Goal: Transaction & Acquisition: Purchase product/service

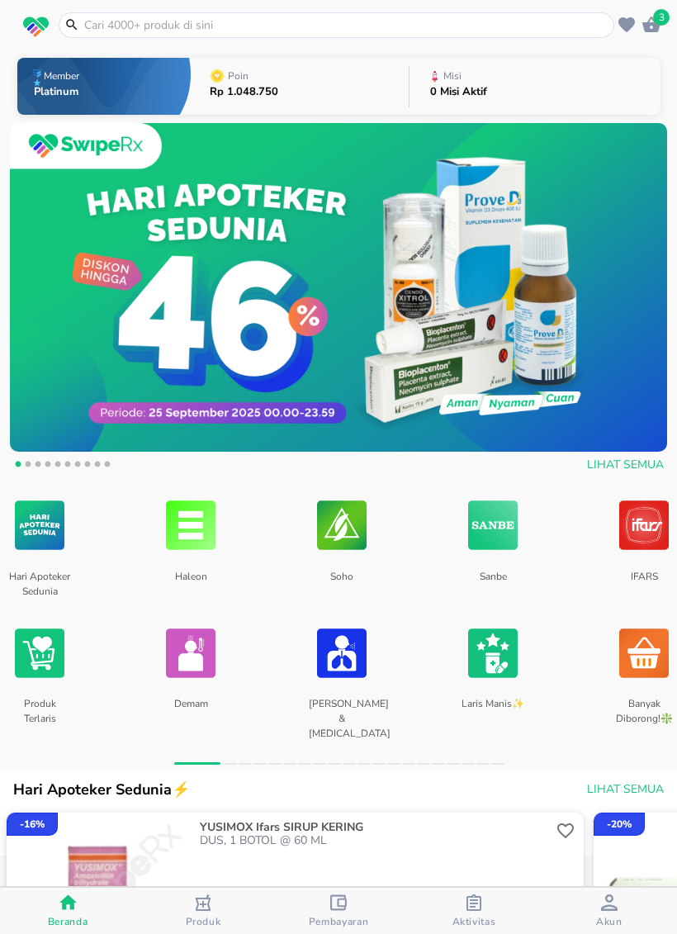
click at [502, 30] on input "text" at bounding box center [347, 25] width 528 height 17
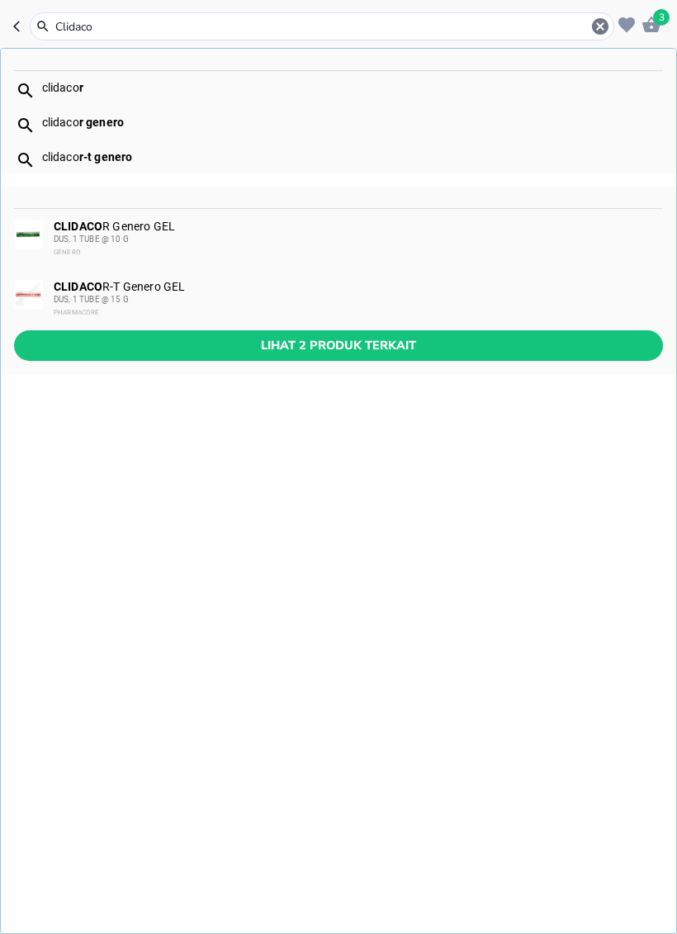
type input "Clidacor"
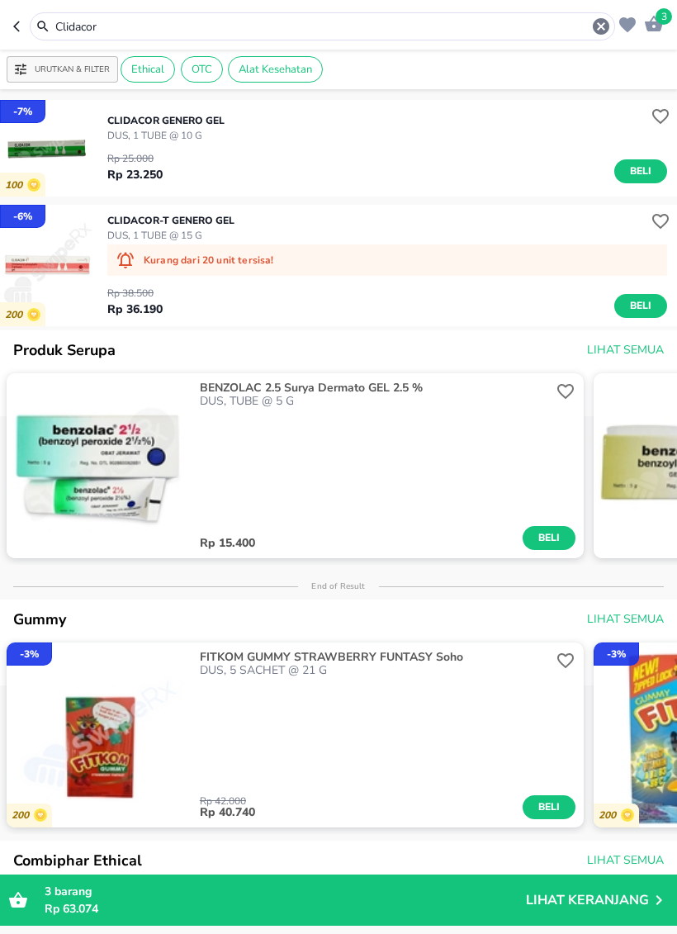
click at [644, 173] on span "Beli" at bounding box center [641, 171] width 28 height 17
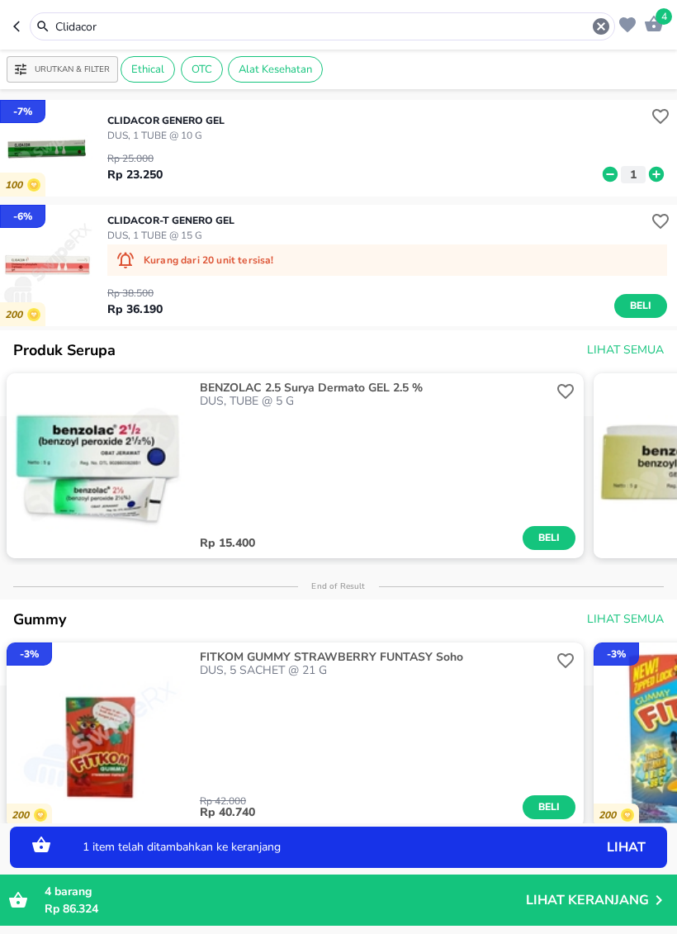
click at [657, 176] on icon at bounding box center [656, 174] width 15 height 15
click at [656, 69] on div "Urutkan & Filter Ethical OTC Alat Kesehatan" at bounding box center [338, 70] width 677 height 40
click at [586, 34] on input "Clidacor" at bounding box center [323, 26] width 538 height 17
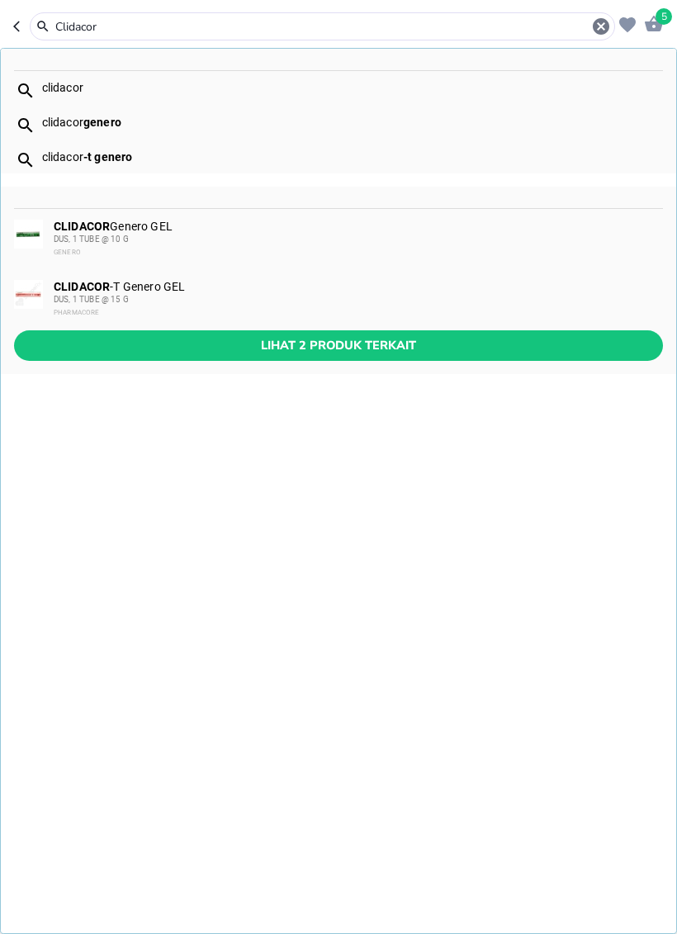
click at [17, 24] on icon "button" at bounding box center [16, 26] width 7 height 11
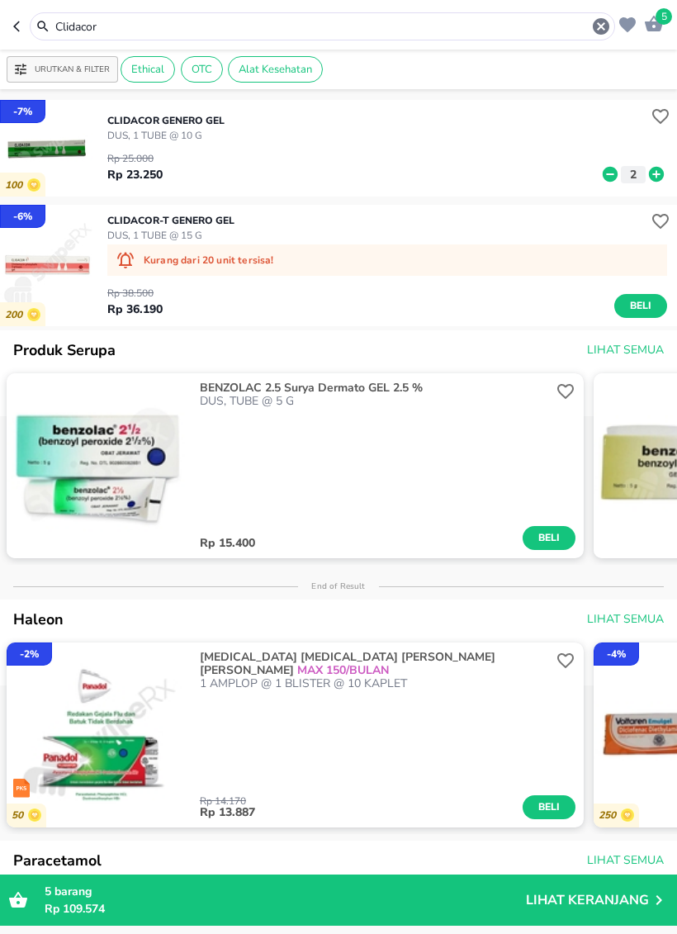
click at [654, 176] on icon at bounding box center [656, 174] width 15 height 15
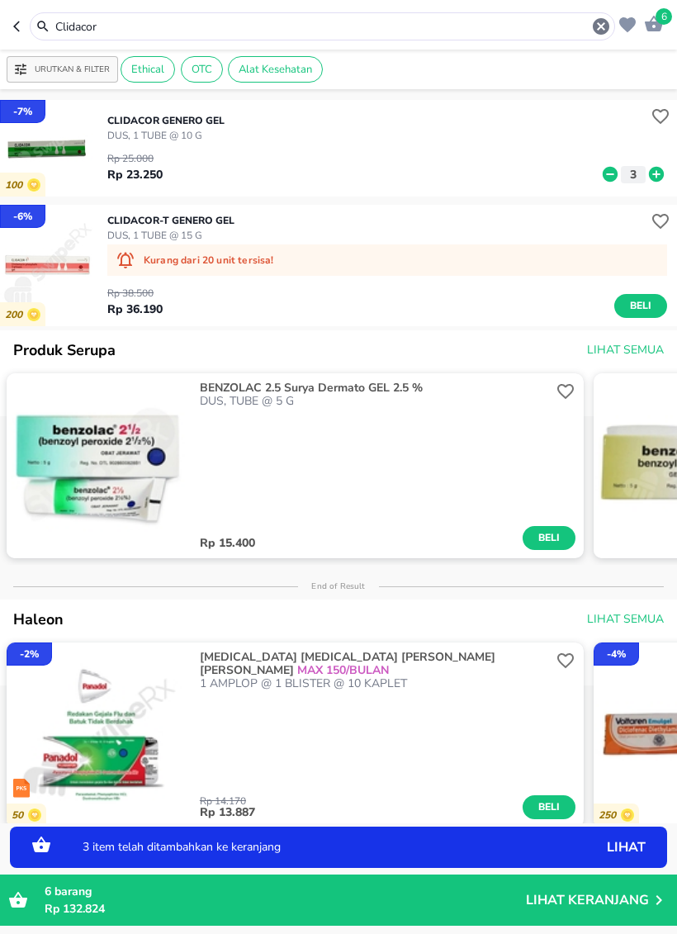
click at [607, 26] on icon "button" at bounding box center [601, 26] width 17 height 17
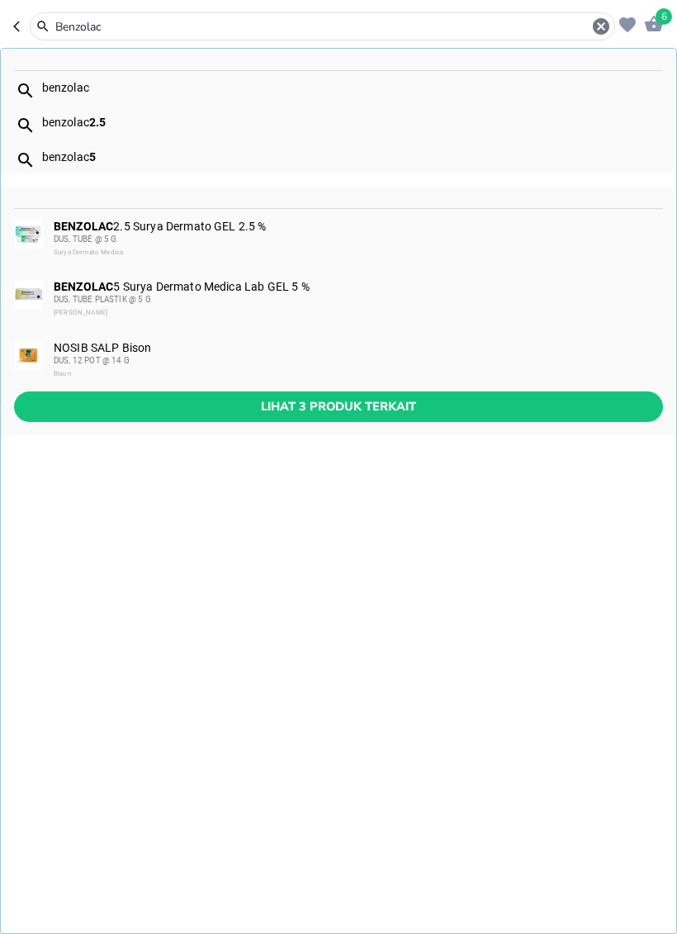
type input "Benzolac"
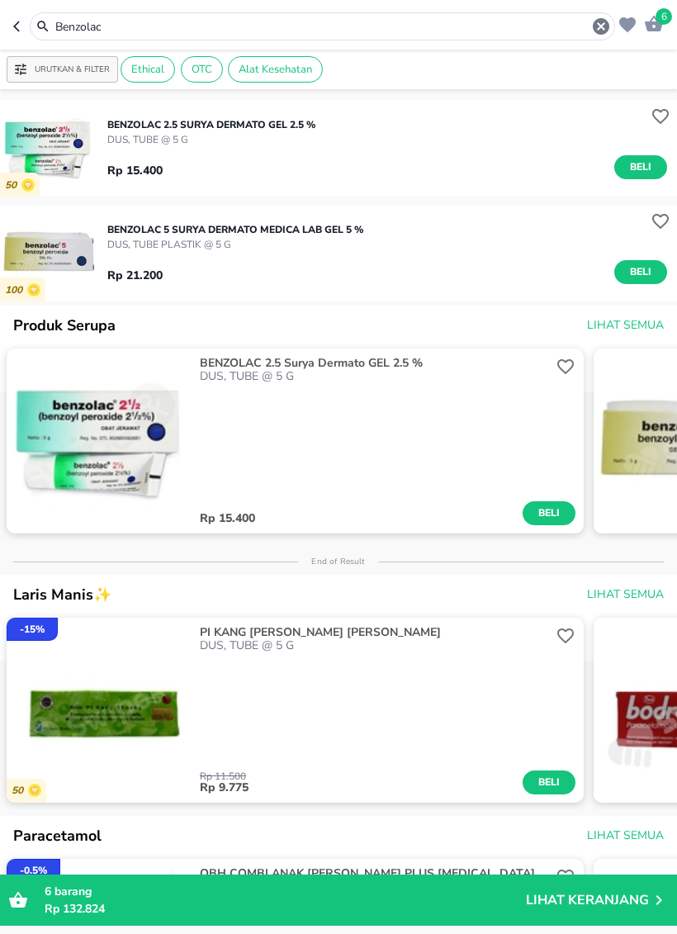
click at [597, 23] on icon "button" at bounding box center [601, 26] width 17 height 17
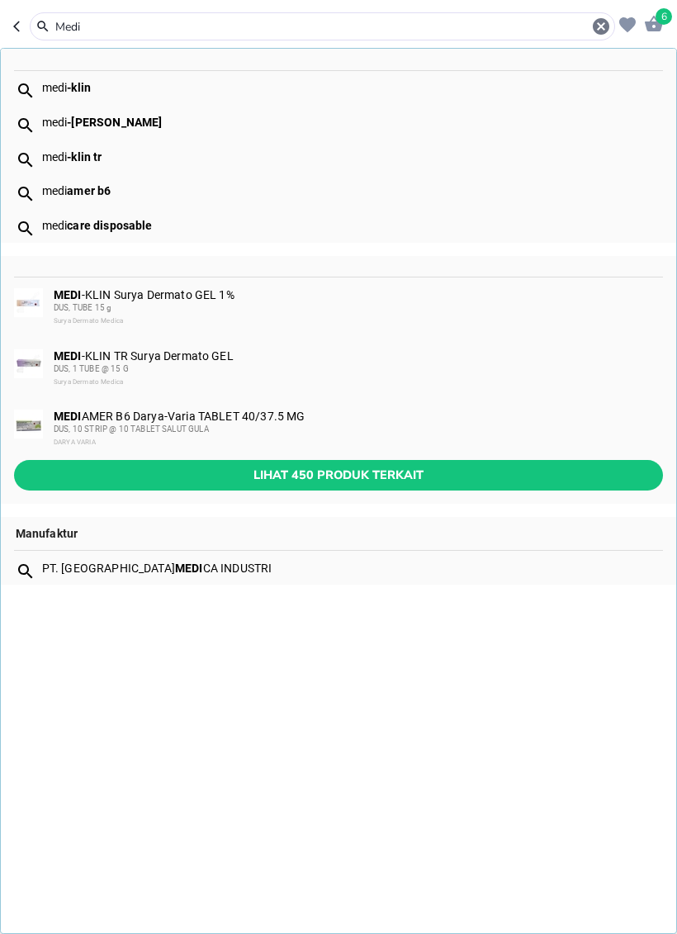
type input "Medi"
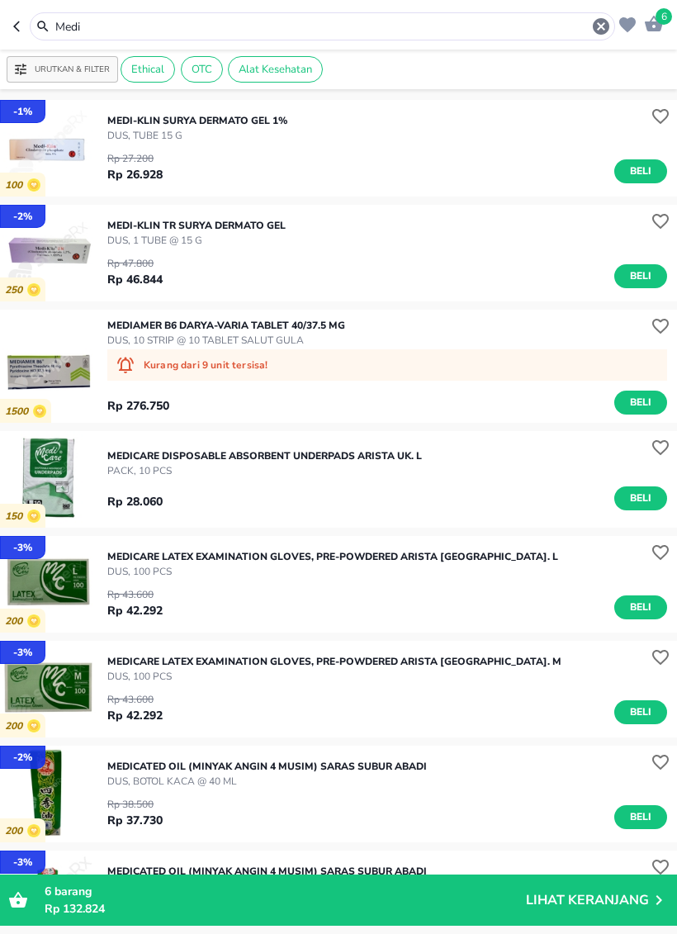
click at [644, 277] on span "Beli" at bounding box center [641, 276] width 28 height 17
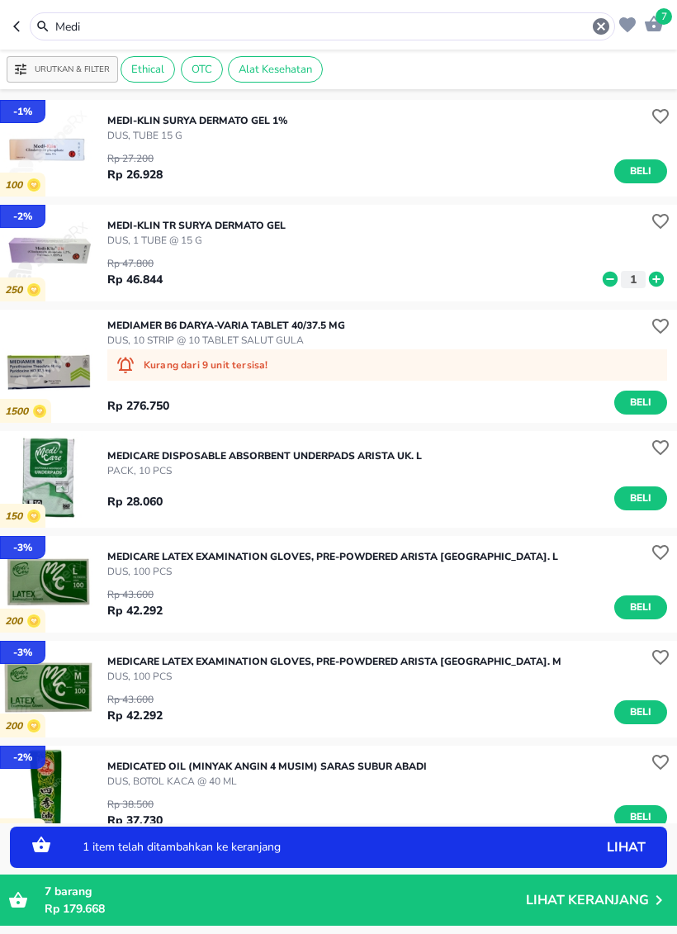
click at [665, 277] on icon at bounding box center [656, 279] width 21 height 18
click at [664, 284] on icon at bounding box center [656, 279] width 21 height 18
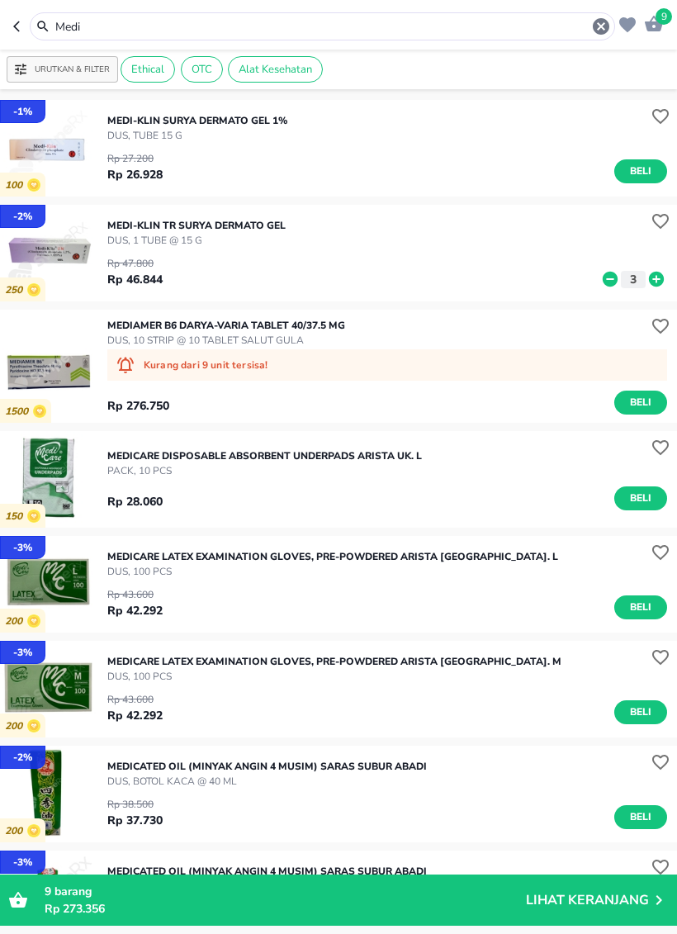
click at [638, 171] on span "Beli" at bounding box center [641, 171] width 28 height 17
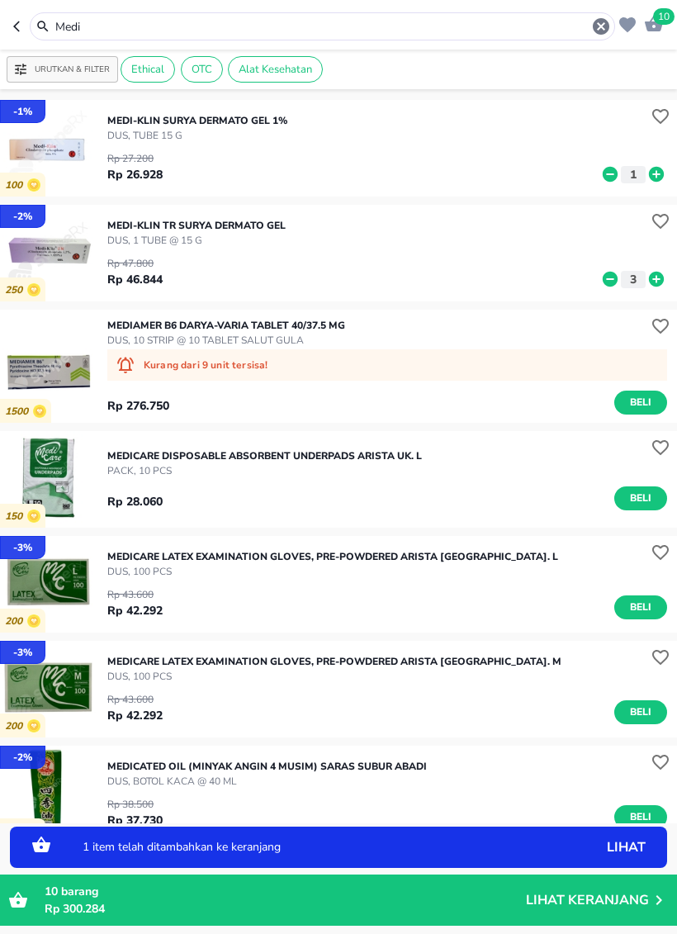
click at [654, 169] on icon at bounding box center [656, 174] width 15 height 15
click at [604, 26] on icon "button" at bounding box center [601, 26] width 17 height 17
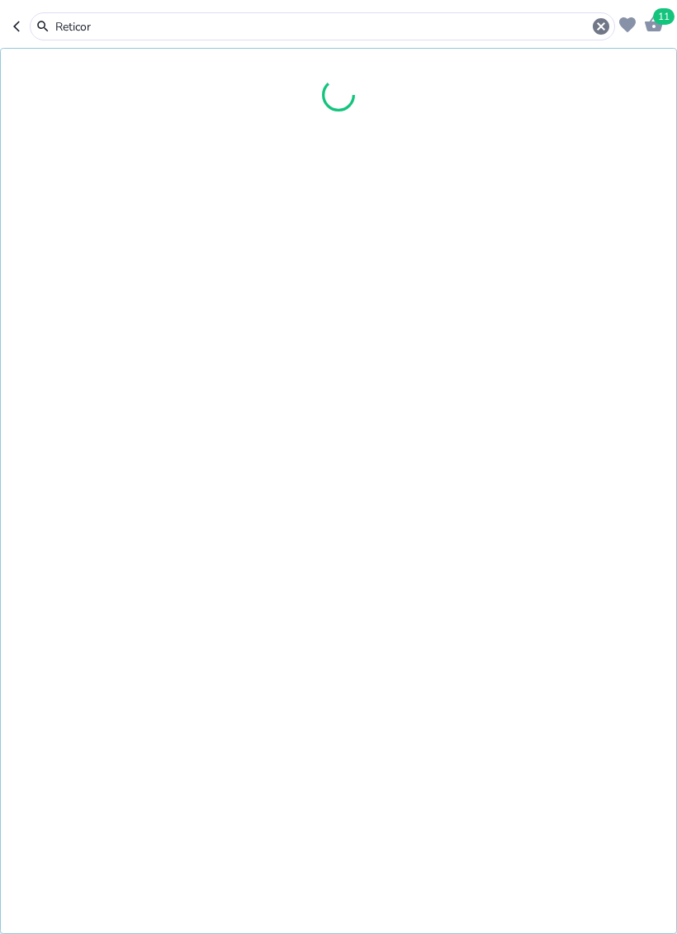
type input "Reticor"
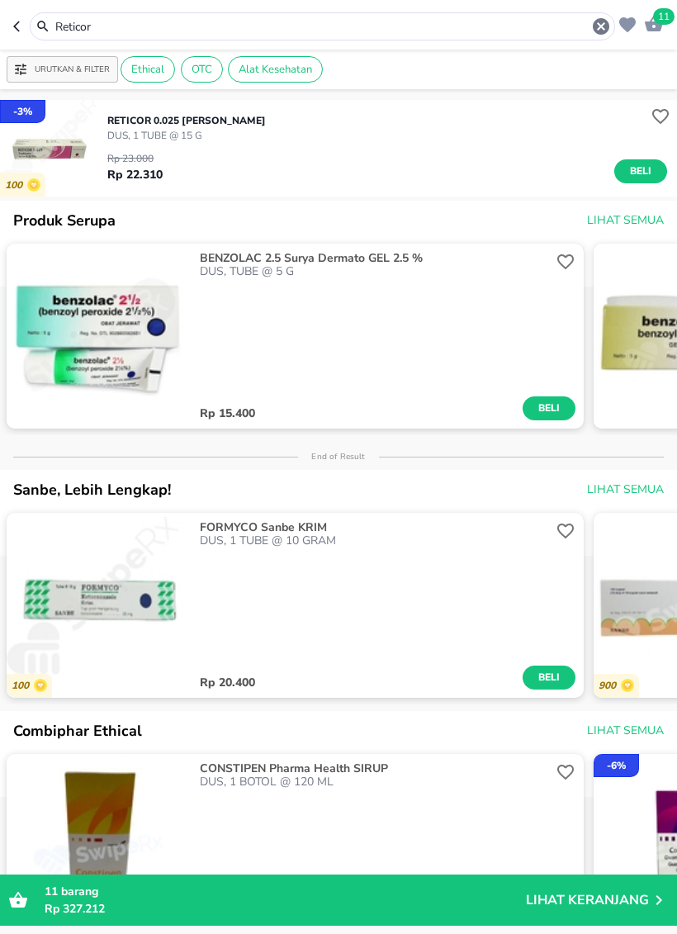
click at [643, 173] on span "Beli" at bounding box center [641, 171] width 28 height 17
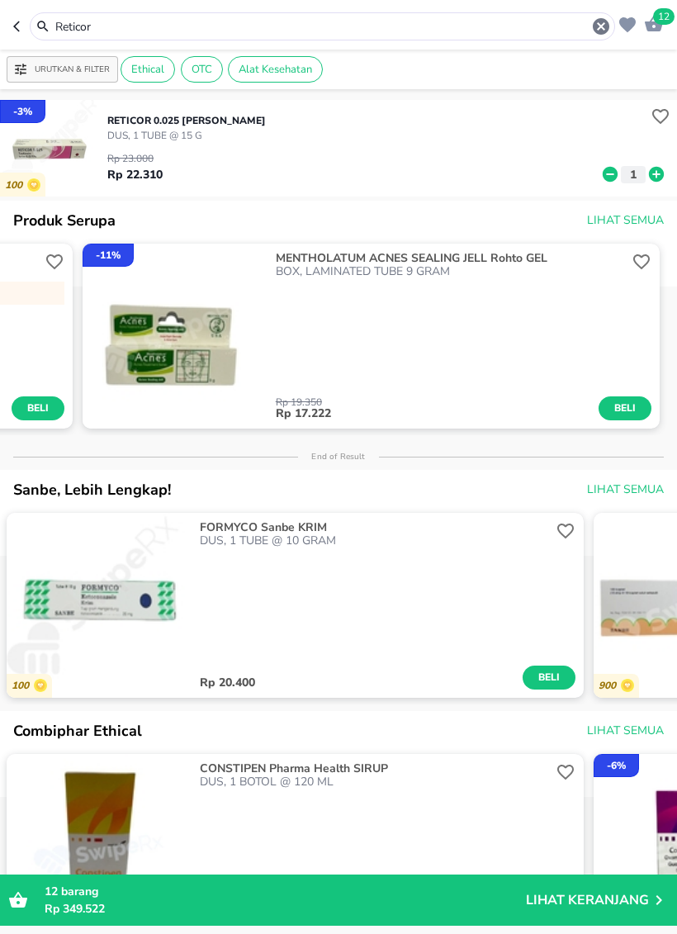
scroll to position [0, 2274]
click at [644, 213] on span "Lihat Semua" at bounding box center [625, 221] width 77 height 21
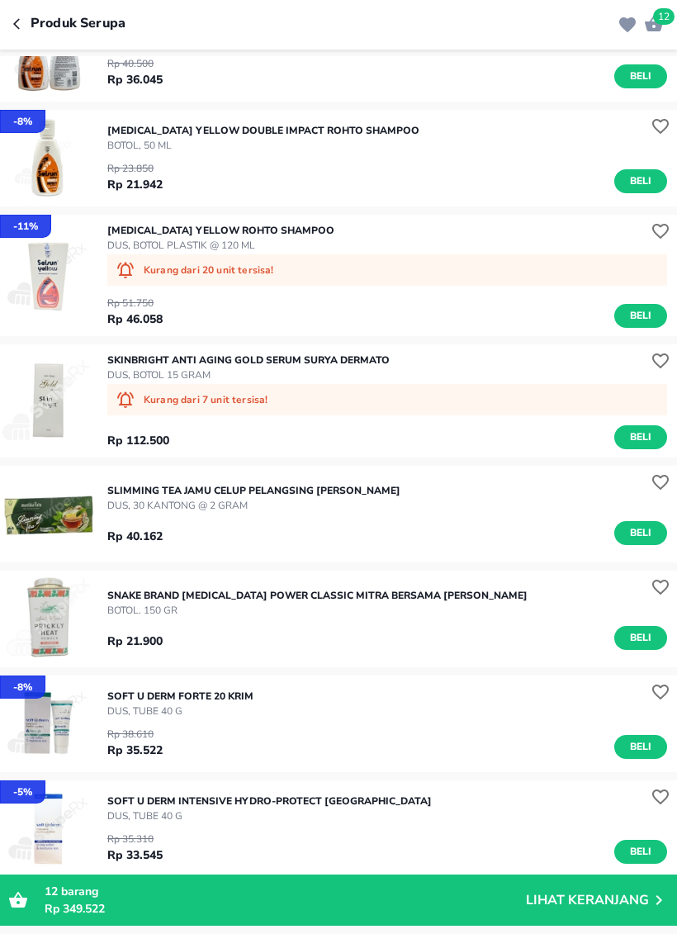
scroll to position [16535, 0]
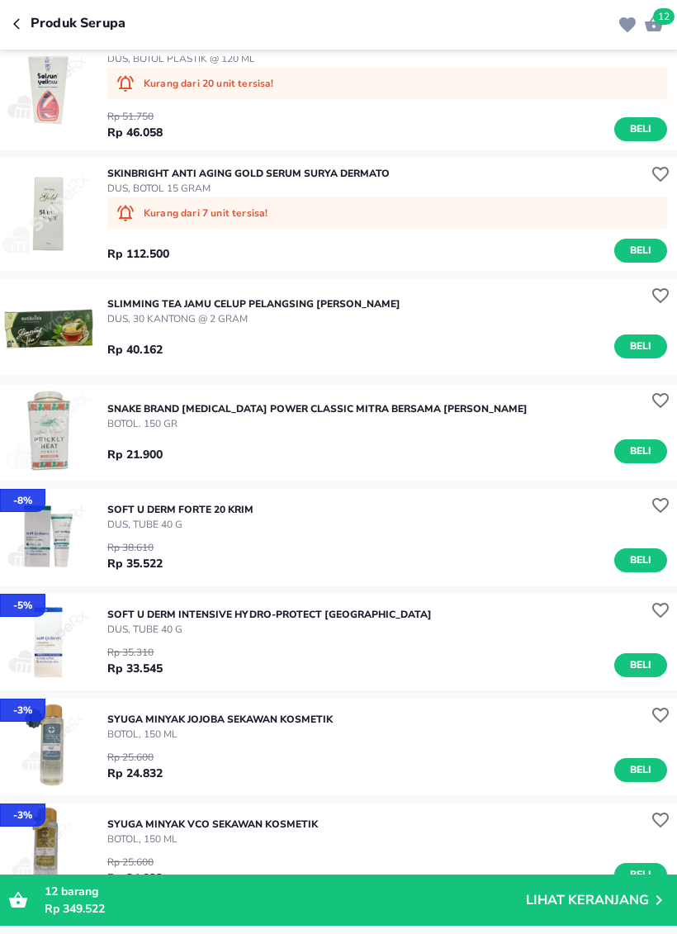
click at [551, 900] on p "Lihat Keranjang" at bounding box center [587, 900] width 123 height 0
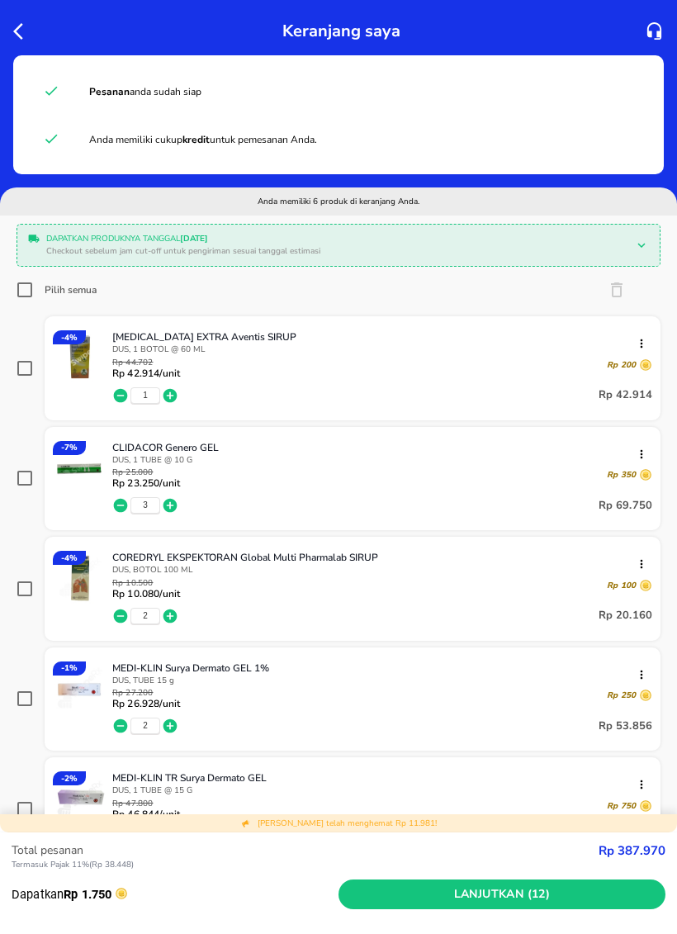
click at [30, 287] on input "Pilih semua" at bounding box center [25, 290] width 17 height 17
checkbox input "true"
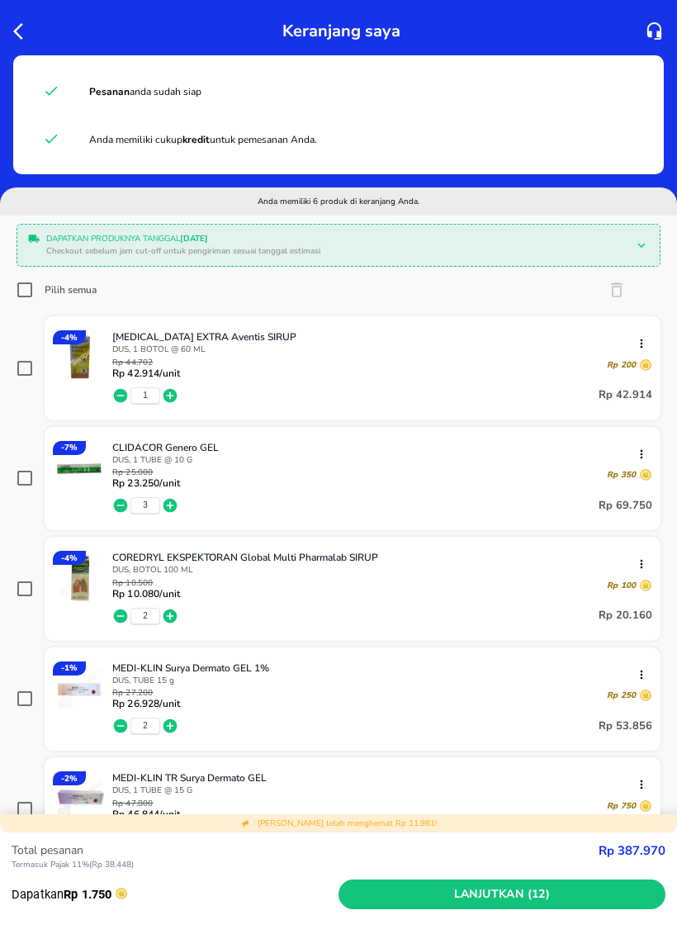
checkbox input "true"
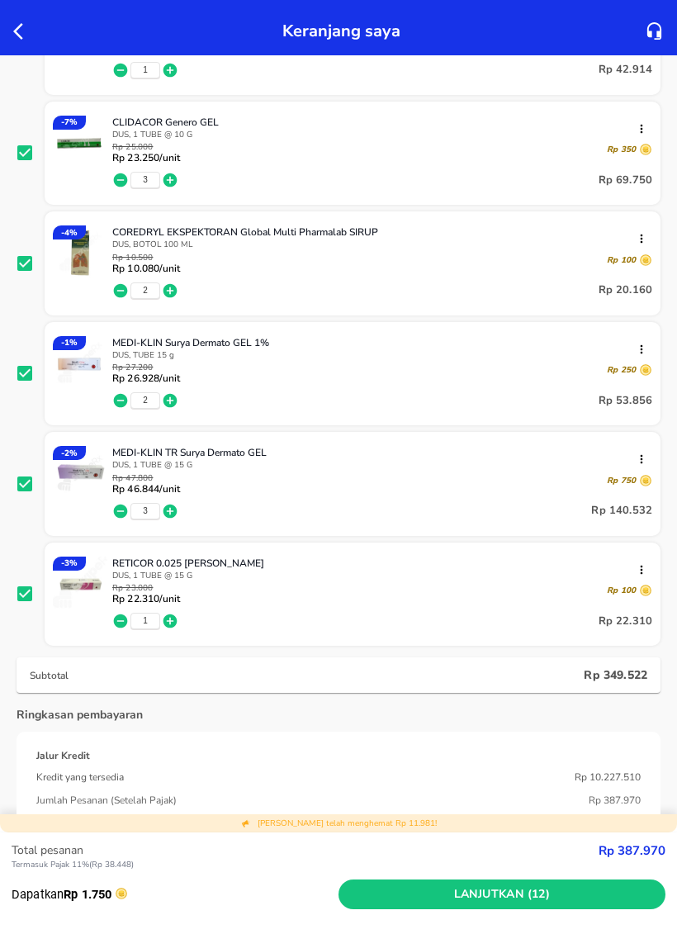
scroll to position [334, 0]
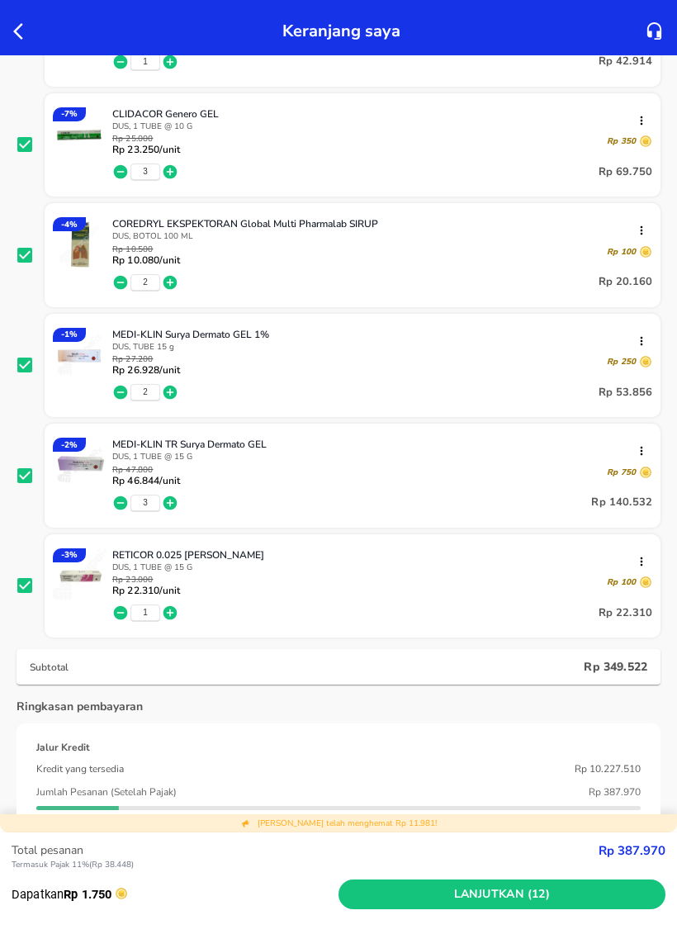
click at [492, 890] on span "Lanjutkan (12)" at bounding box center [502, 894] width 314 height 21
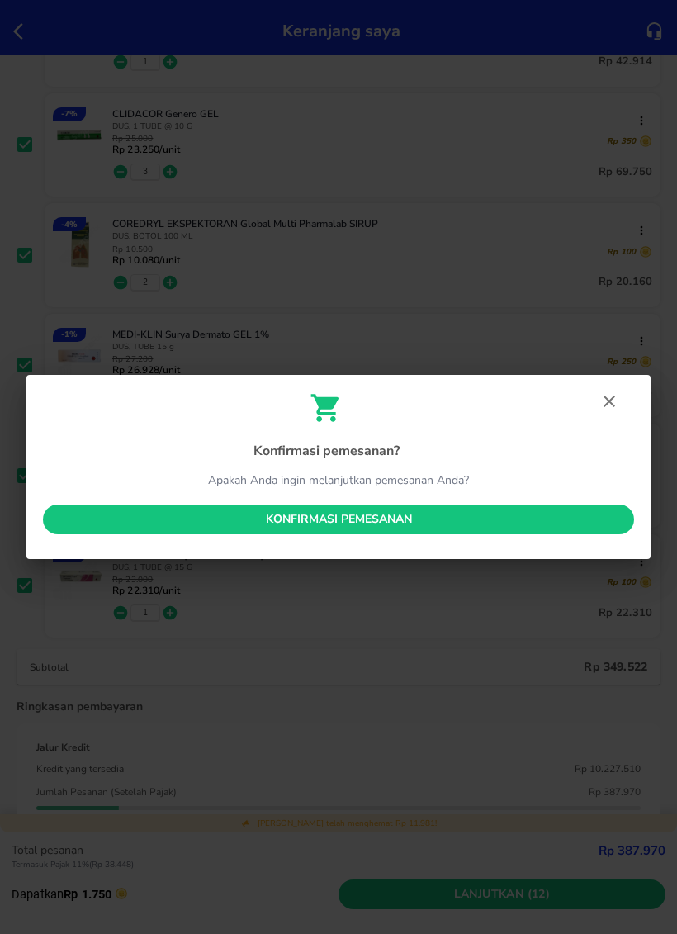
click at [557, 513] on span "Konfirmasi pemesanan" at bounding box center [338, 519] width 565 height 21
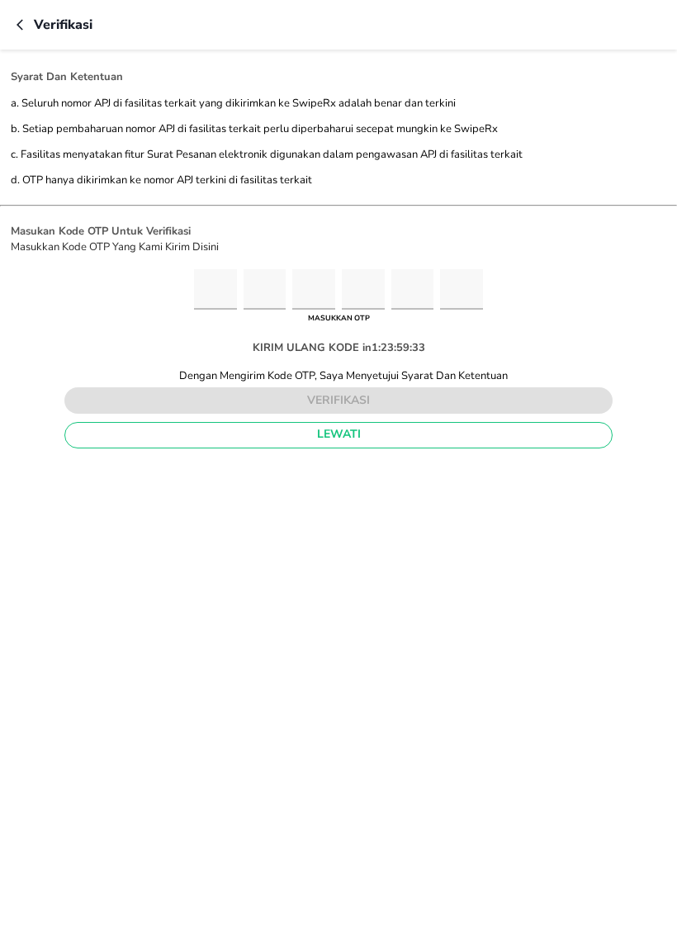
click at [194, 301] on input "Please enter OTP character 1" at bounding box center [215, 289] width 43 height 40
type input "8"
type input "1"
type input "3"
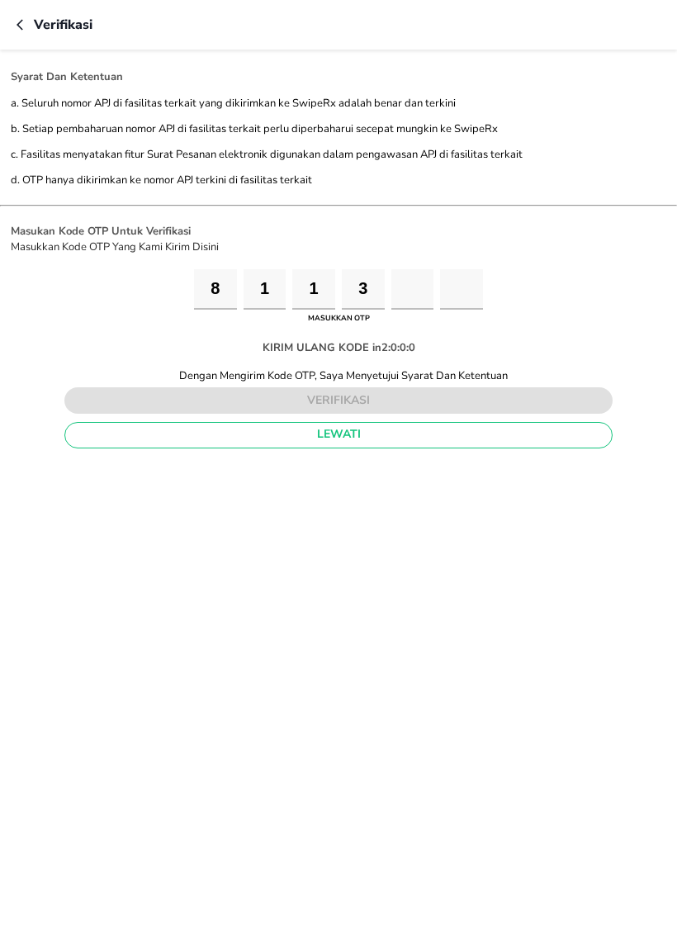
type input "3"
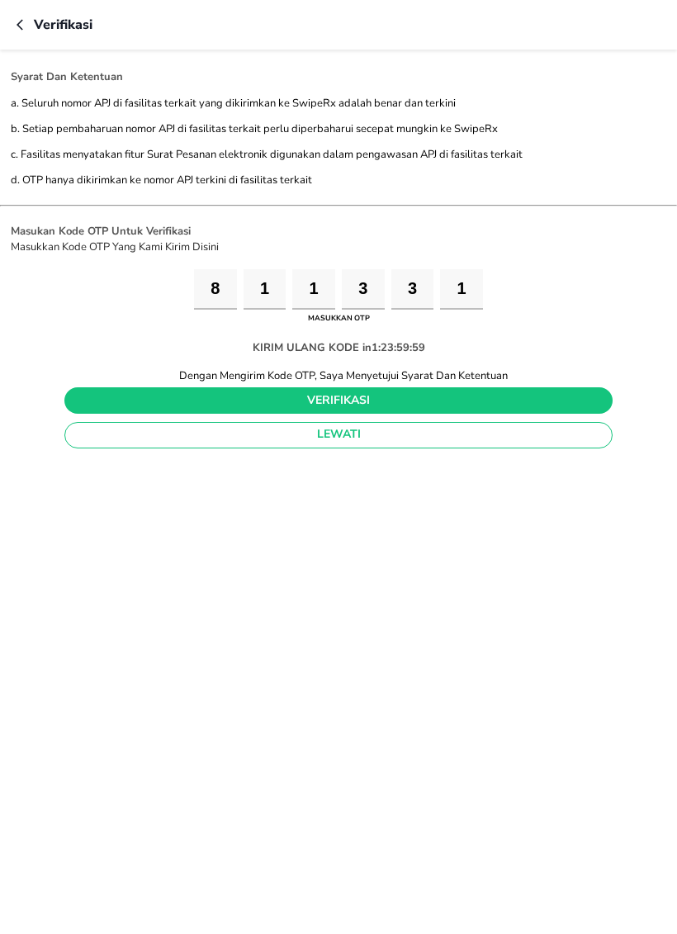
type input "1"
click at [478, 405] on span "verifikasi" at bounding box center [339, 401] width 522 height 21
